Goal: Use online tool/utility: Utilize a website feature to perform a specific function

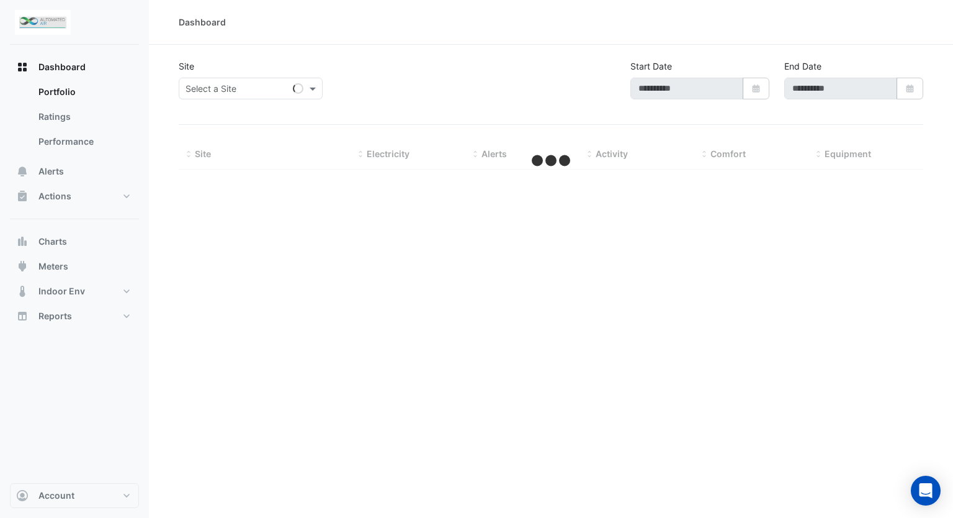
type input "**********"
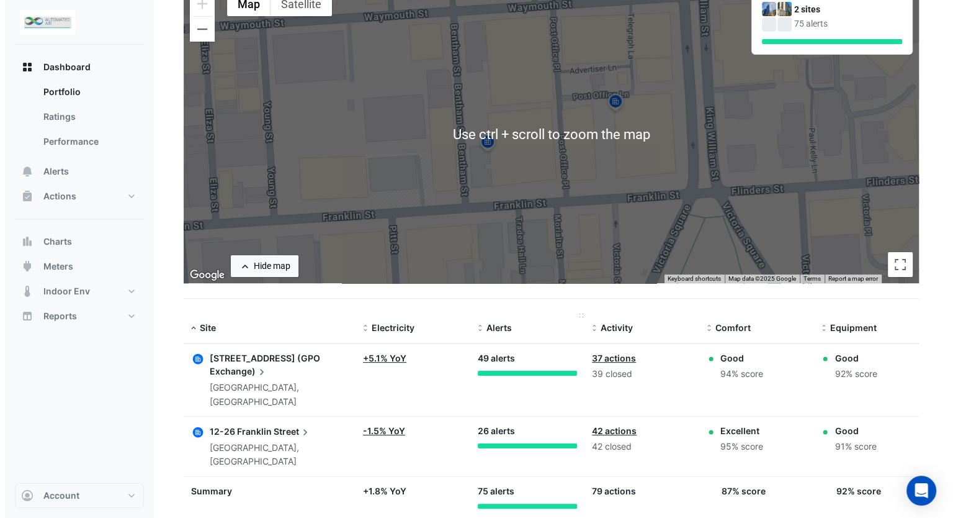
scroll to position [127, 0]
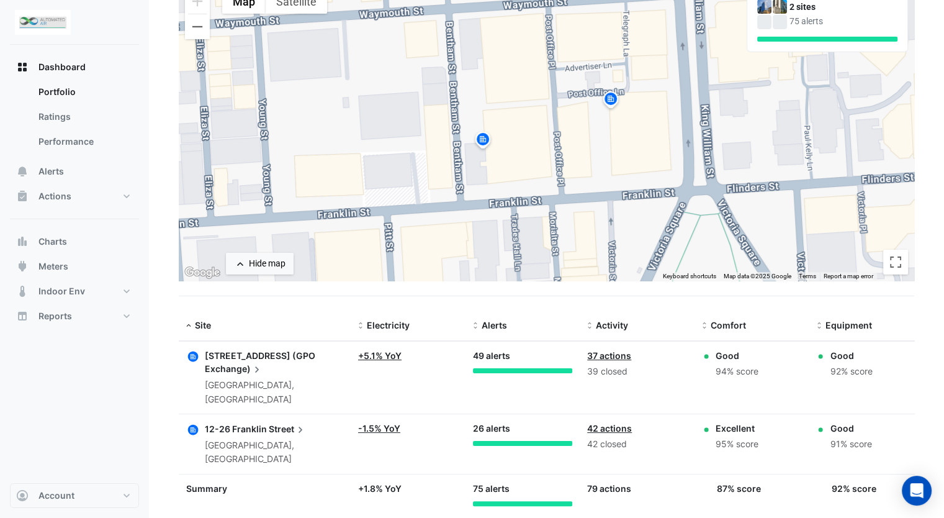
click at [233, 362] on span "Exchange)" at bounding box center [234, 369] width 58 height 14
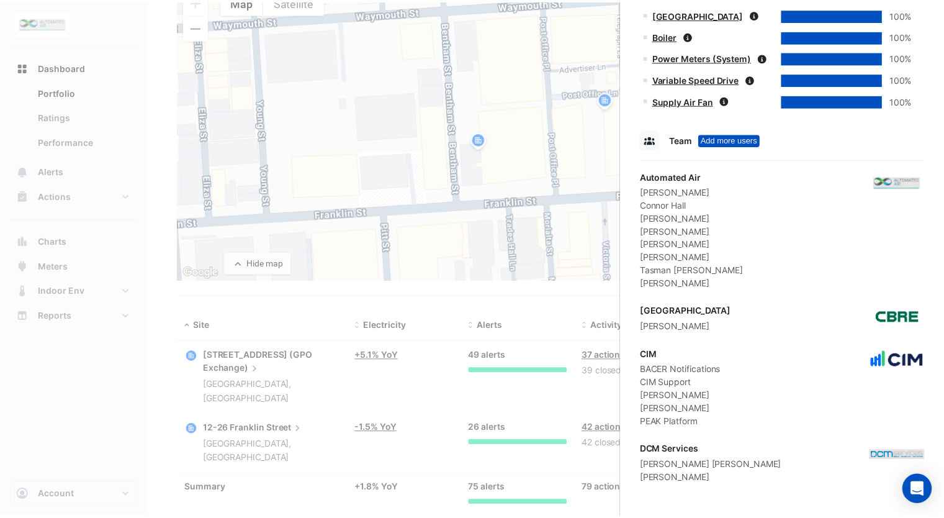
scroll to position [1060, 0]
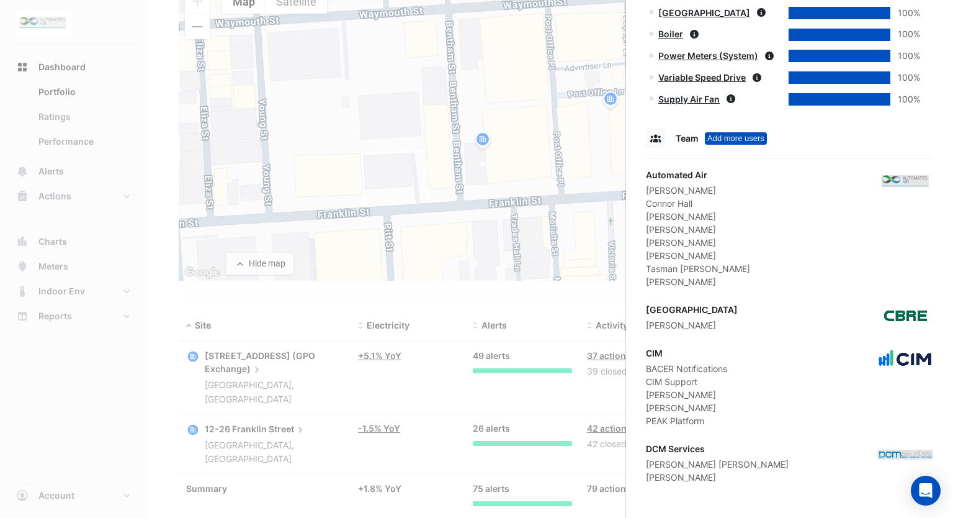
click at [588, 325] on ngb-offcanvas-backdrop at bounding box center [476, 259] width 953 height 518
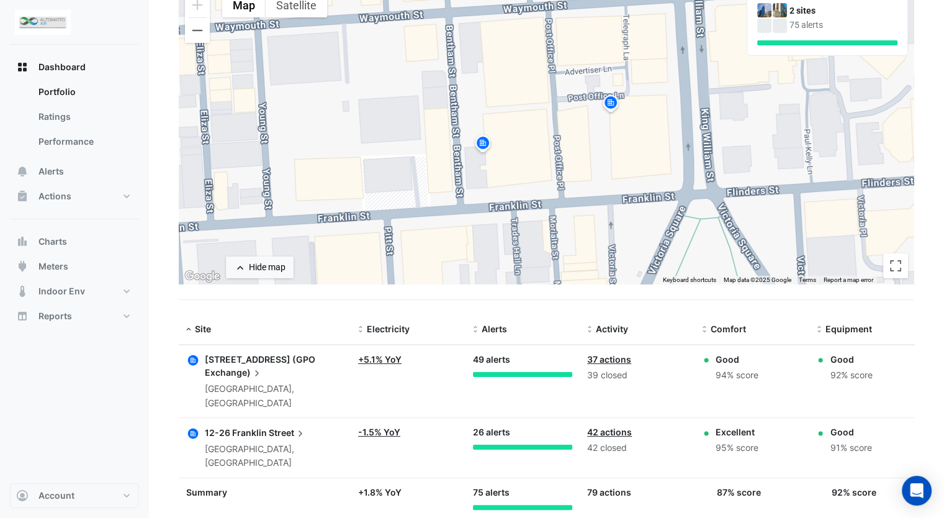
scroll to position [127, 0]
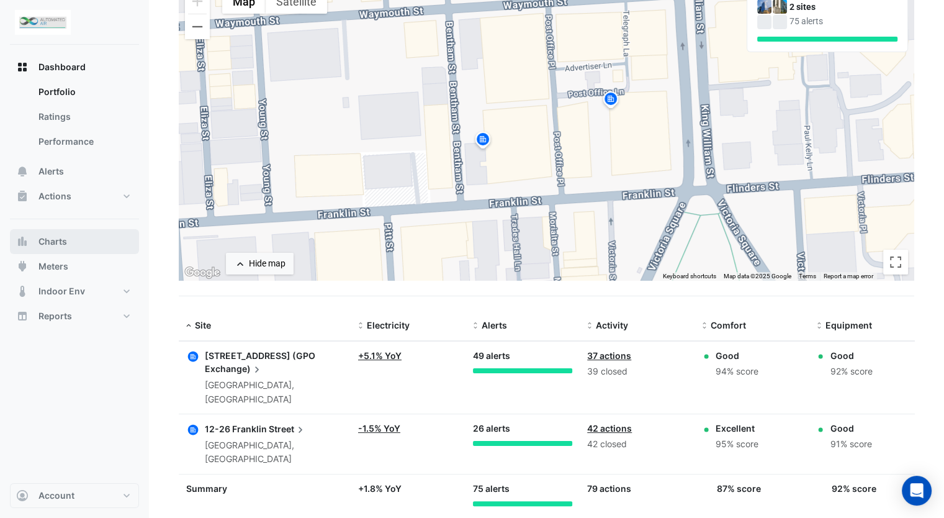
click at [60, 238] on span "Charts" at bounding box center [52, 241] width 29 height 12
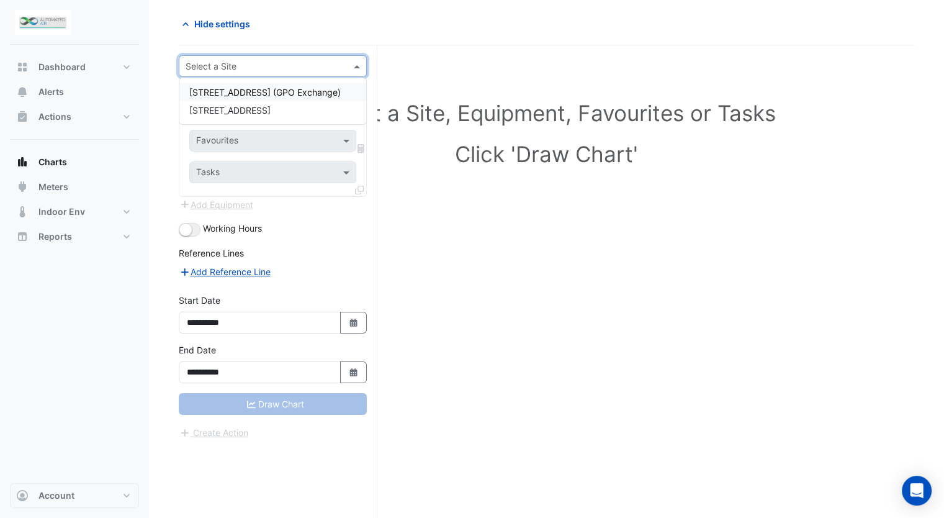
click at [323, 66] on input "text" at bounding box center [261, 66] width 150 height 13
click at [300, 96] on span "[STREET_ADDRESS] (GPO Exchange)" at bounding box center [264, 92] width 151 height 11
click at [287, 99] on input "text" at bounding box center [260, 103] width 128 height 13
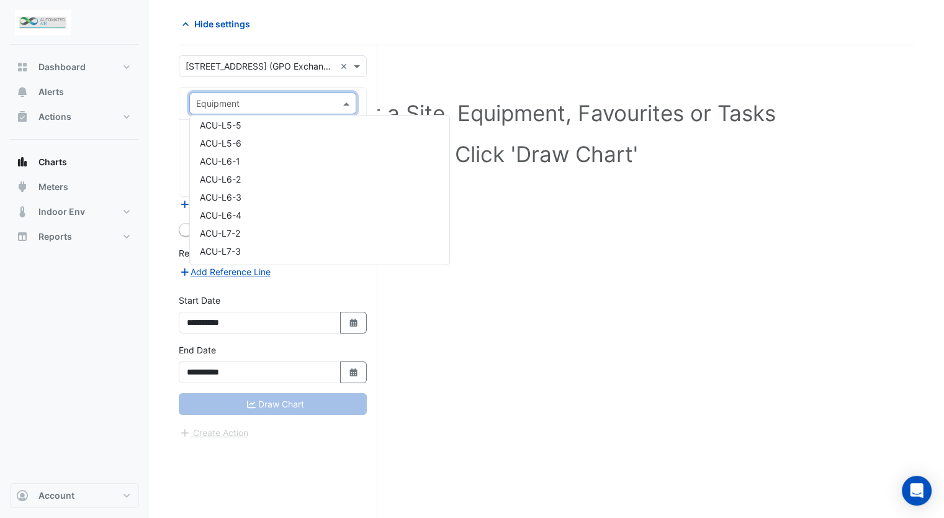
scroll to position [186, 0]
click at [267, 191] on div "ACU-L7-2" at bounding box center [319, 195] width 259 height 18
click at [294, 101] on input "text" at bounding box center [260, 103] width 128 height 13
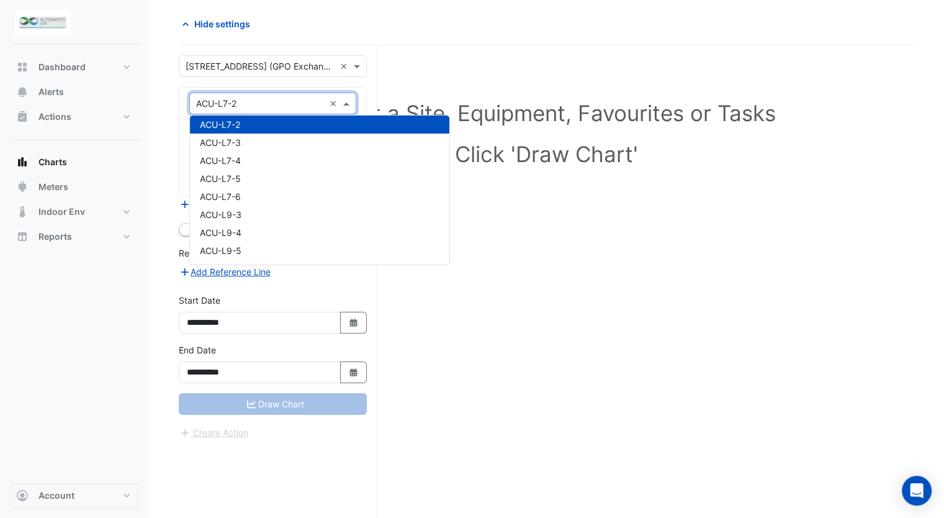
click at [271, 118] on div "ACU-L7-2" at bounding box center [319, 124] width 259 height 18
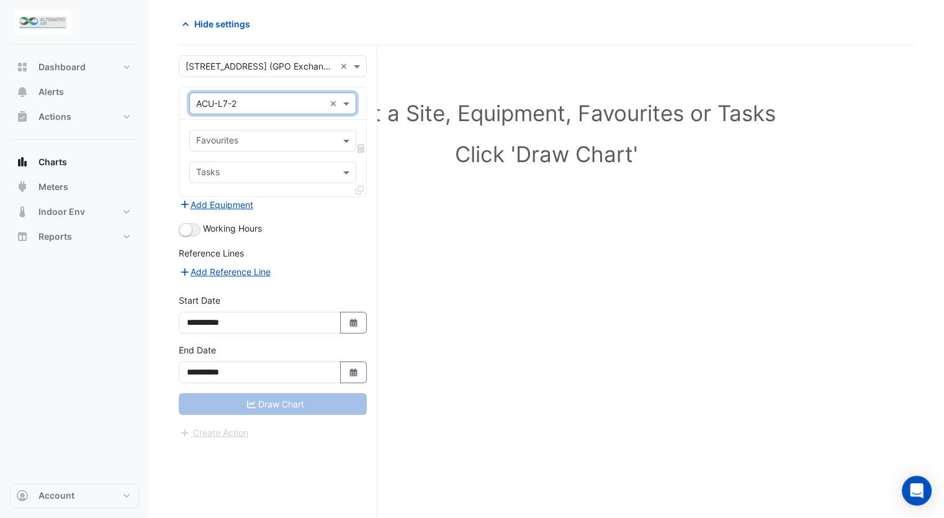
click at [313, 140] on input "text" at bounding box center [265, 141] width 139 height 13
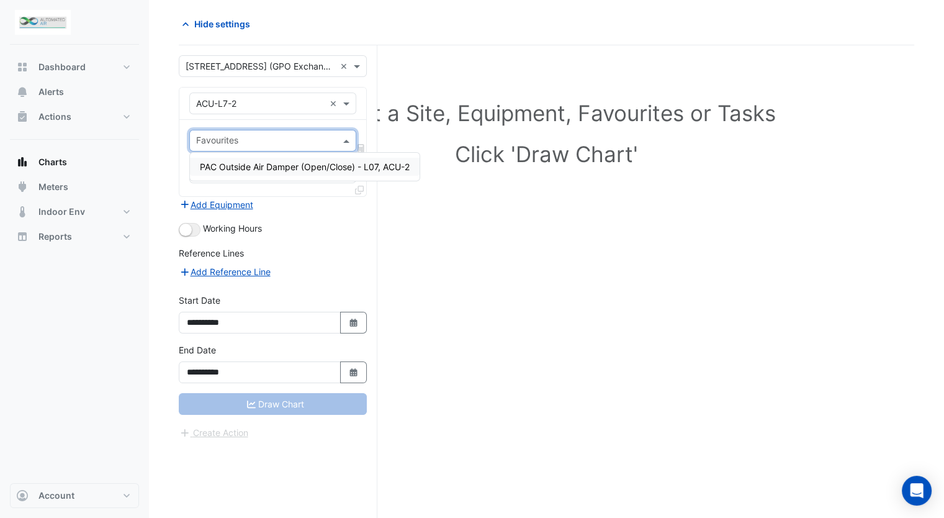
click at [317, 168] on span "PAC Outside Air Damper (Open/Close) - L07, ACU-2" at bounding box center [305, 166] width 210 height 11
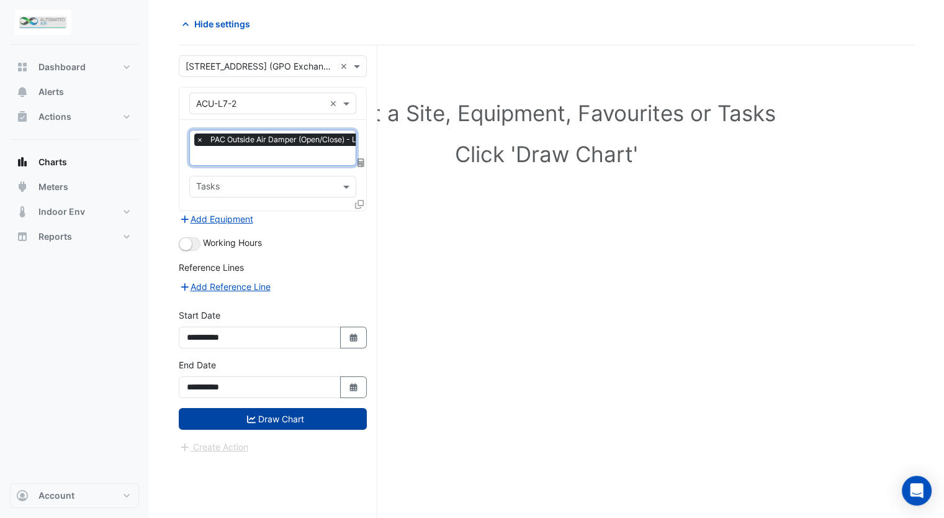
click at [341, 410] on button "Draw Chart" at bounding box center [273, 419] width 188 height 22
